Goal: Task Accomplishment & Management: Manage account settings

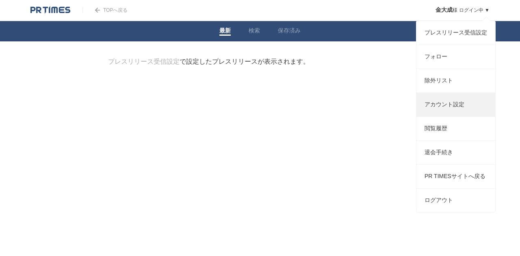
click at [455, 106] on link "アカウント設定" at bounding box center [455, 105] width 79 height 24
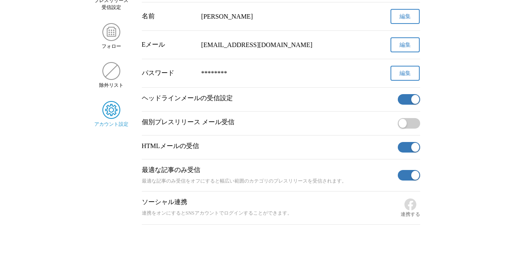
scroll to position [81, 0]
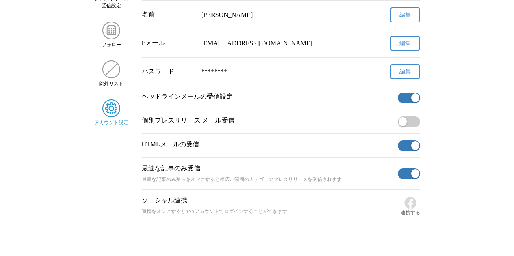
click at [411, 99] on span "button" at bounding box center [415, 97] width 8 height 9
click at [408, 140] on div "HTMLメールの受信" at bounding box center [281, 146] width 278 height 24
click at [406, 145] on button "button" at bounding box center [408, 145] width 22 height 11
drag, startPoint x: 404, startPoint y: 160, endPoint x: 401, endPoint y: 173, distance: 14.3
click at [401, 173] on button "button" at bounding box center [408, 173] width 22 height 11
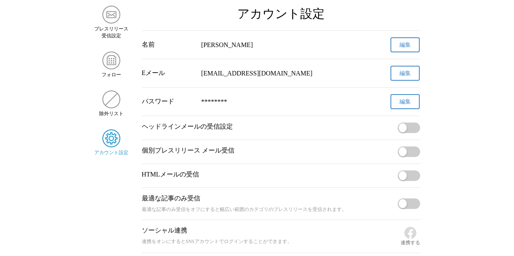
scroll to position [0, 0]
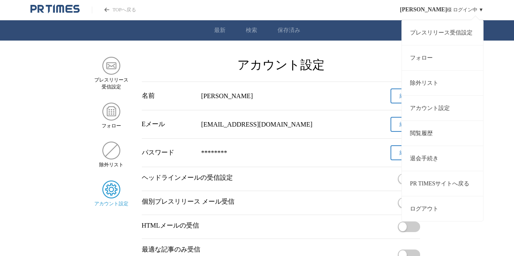
click at [445, 205] on button "ログアウト" at bounding box center [442, 208] width 81 height 25
